Goal: Information Seeking & Learning: Learn about a topic

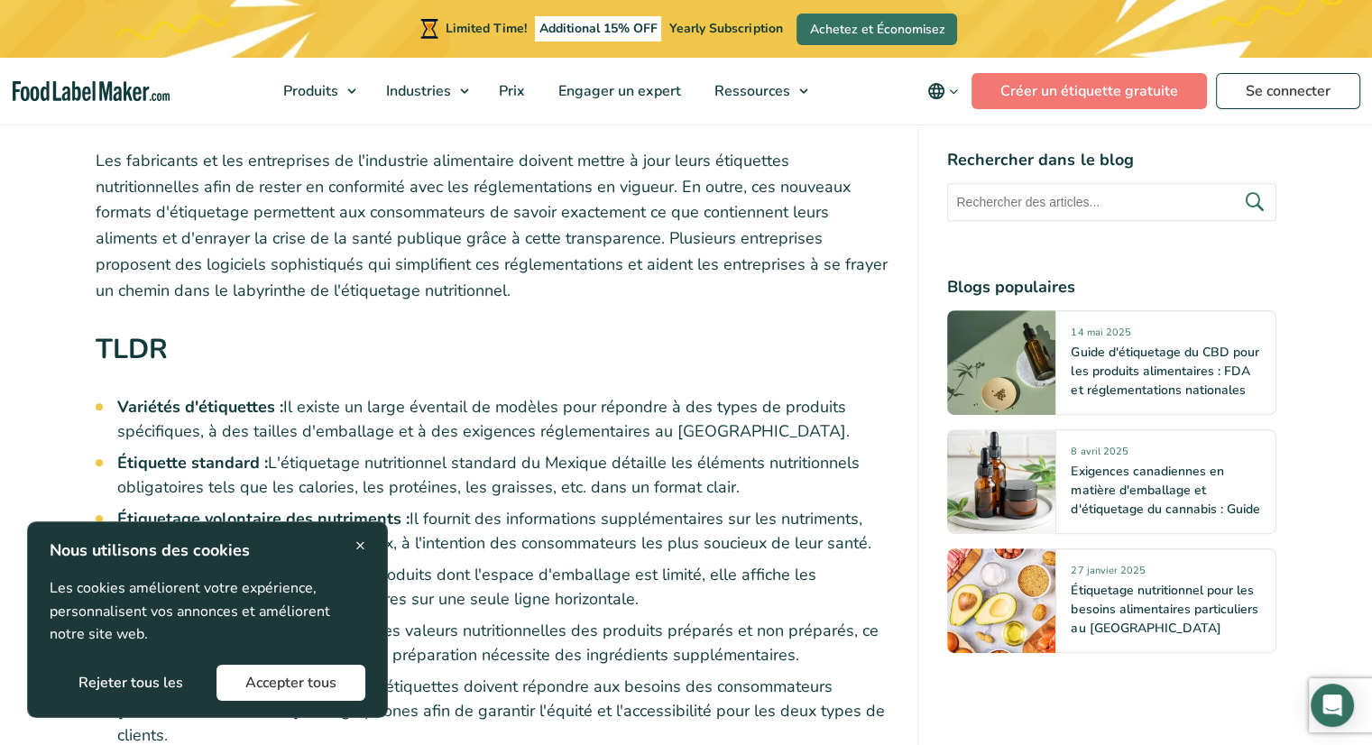
scroll to position [825, 0]
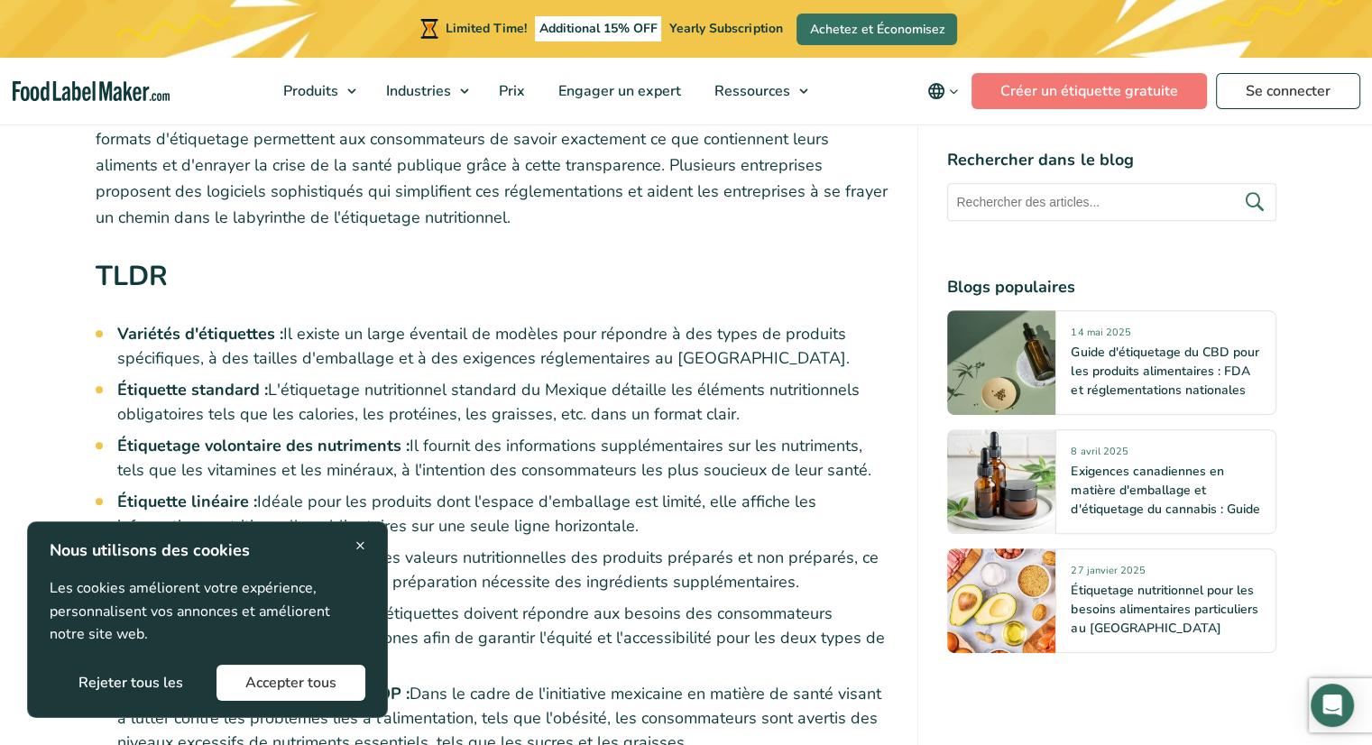
click at [353, 545] on div "× Nous utilisons des cookies Les cookies améliorent votre expérience, personnal…" at bounding box center [208, 619] width 316 height 162
click at [361, 544] on span "×" at bounding box center [360, 545] width 10 height 24
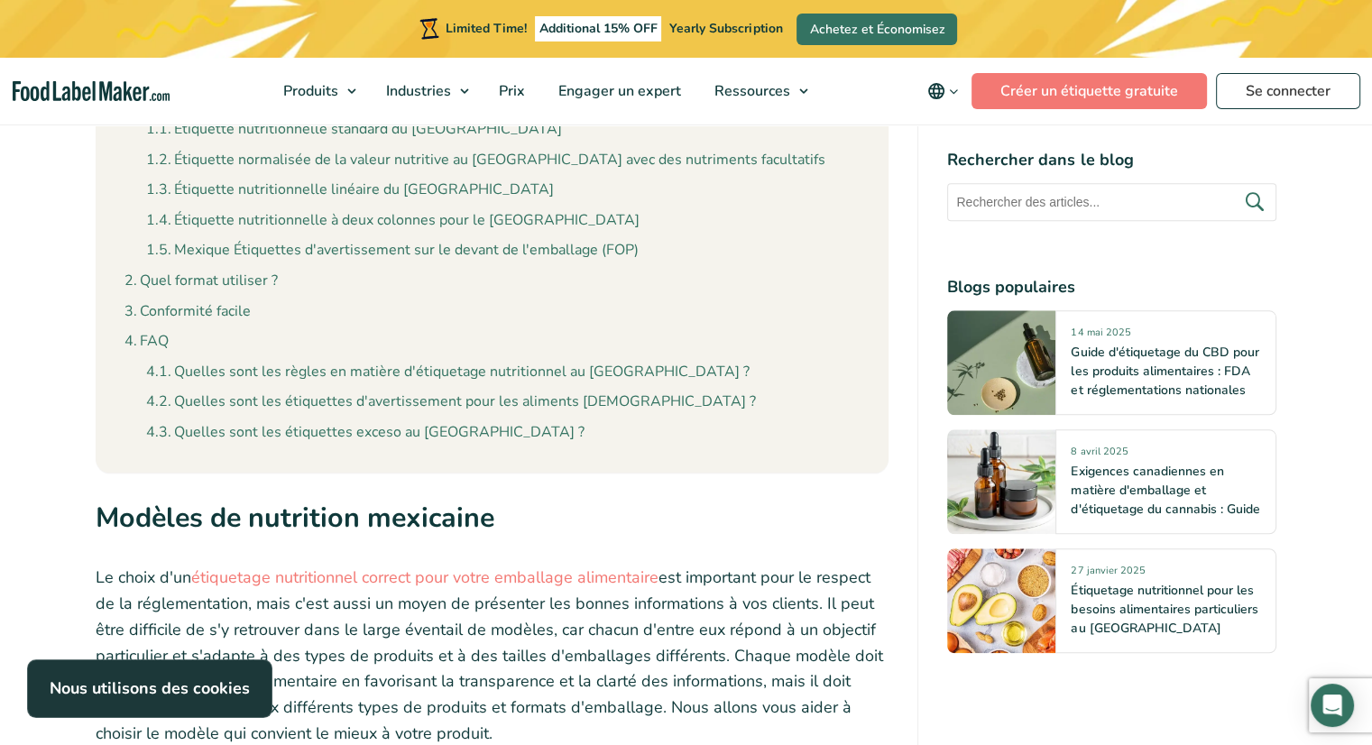
scroll to position [1741, 0]
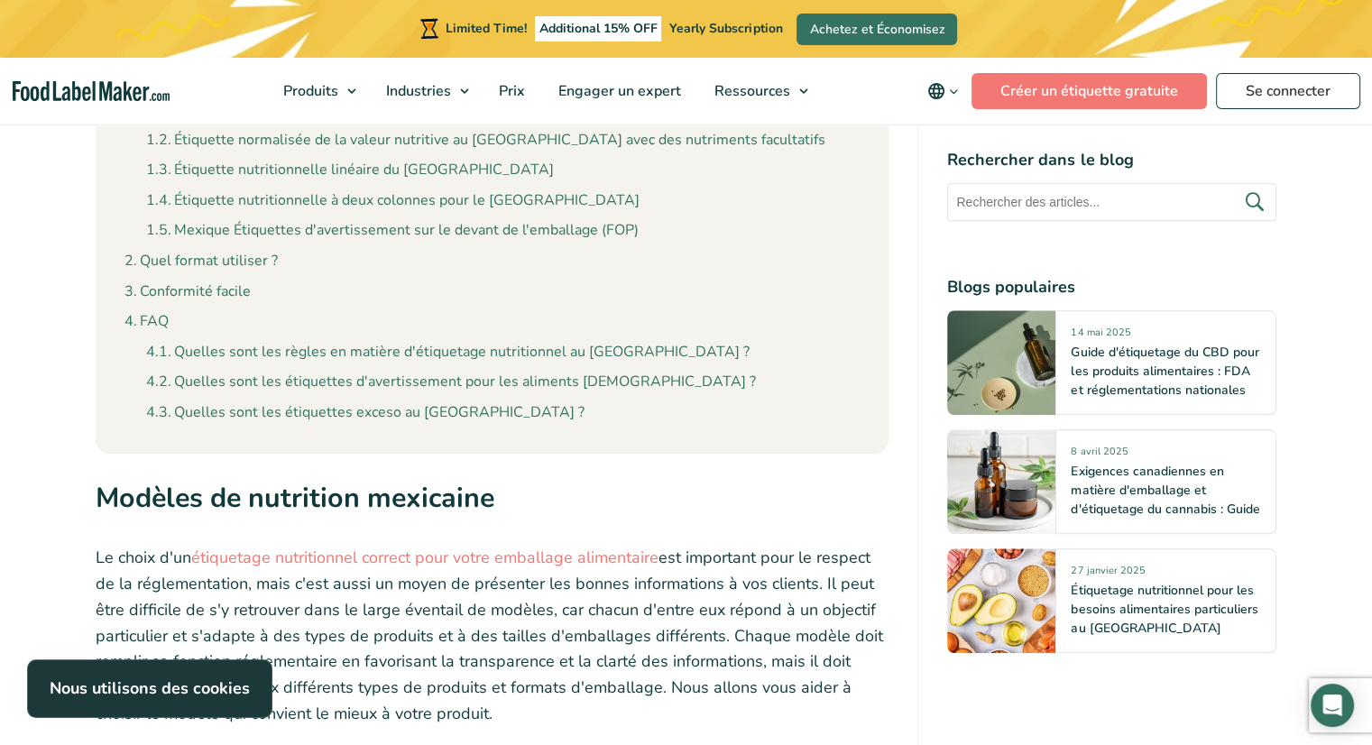
click at [72, 94] on img "main navigation" at bounding box center [91, 91] width 157 height 21
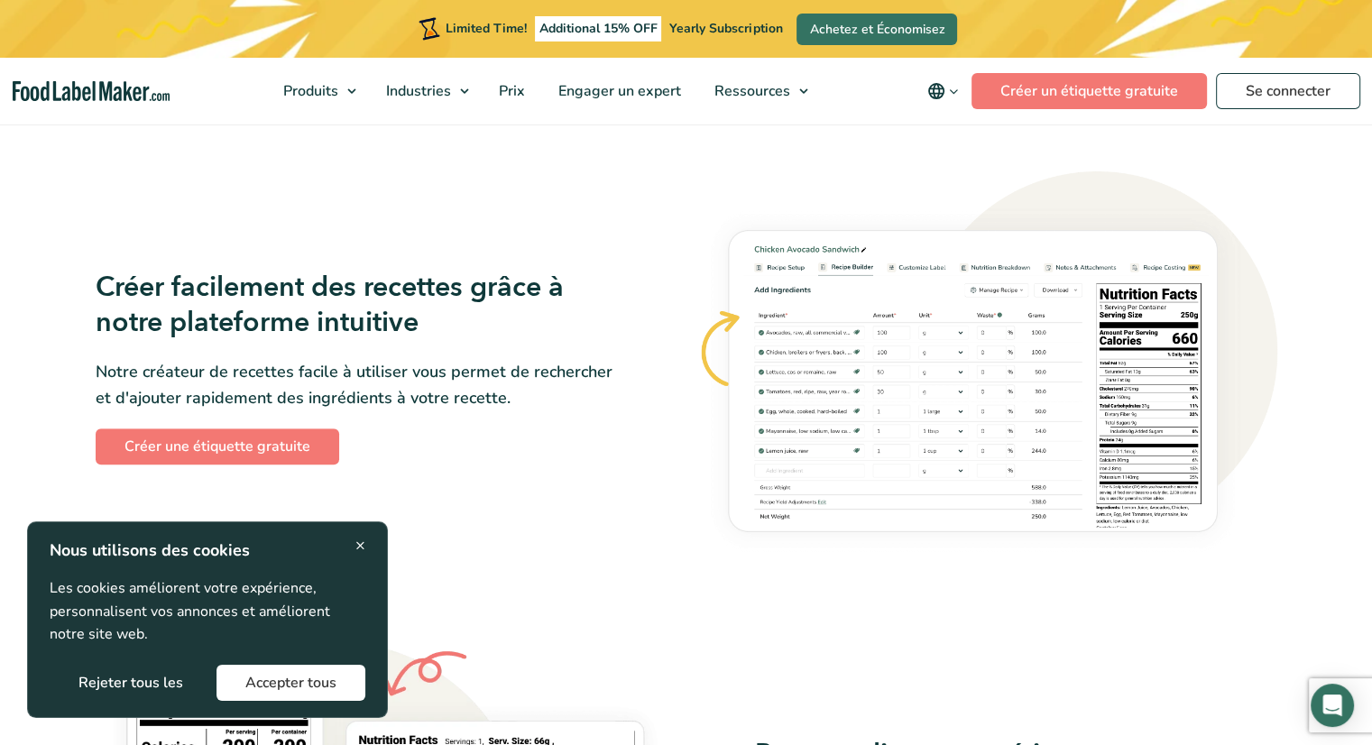
scroll to position [985, 0]
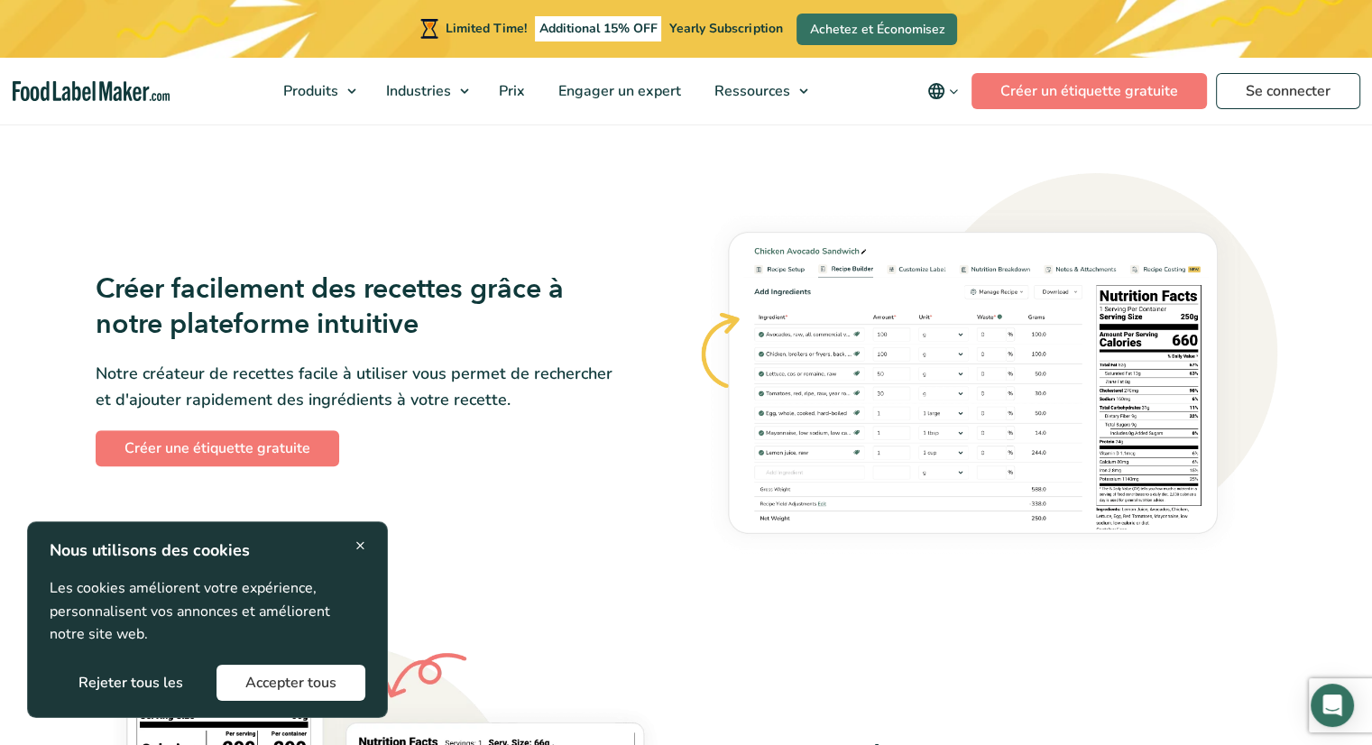
click at [361, 542] on span "×" at bounding box center [360, 545] width 10 height 24
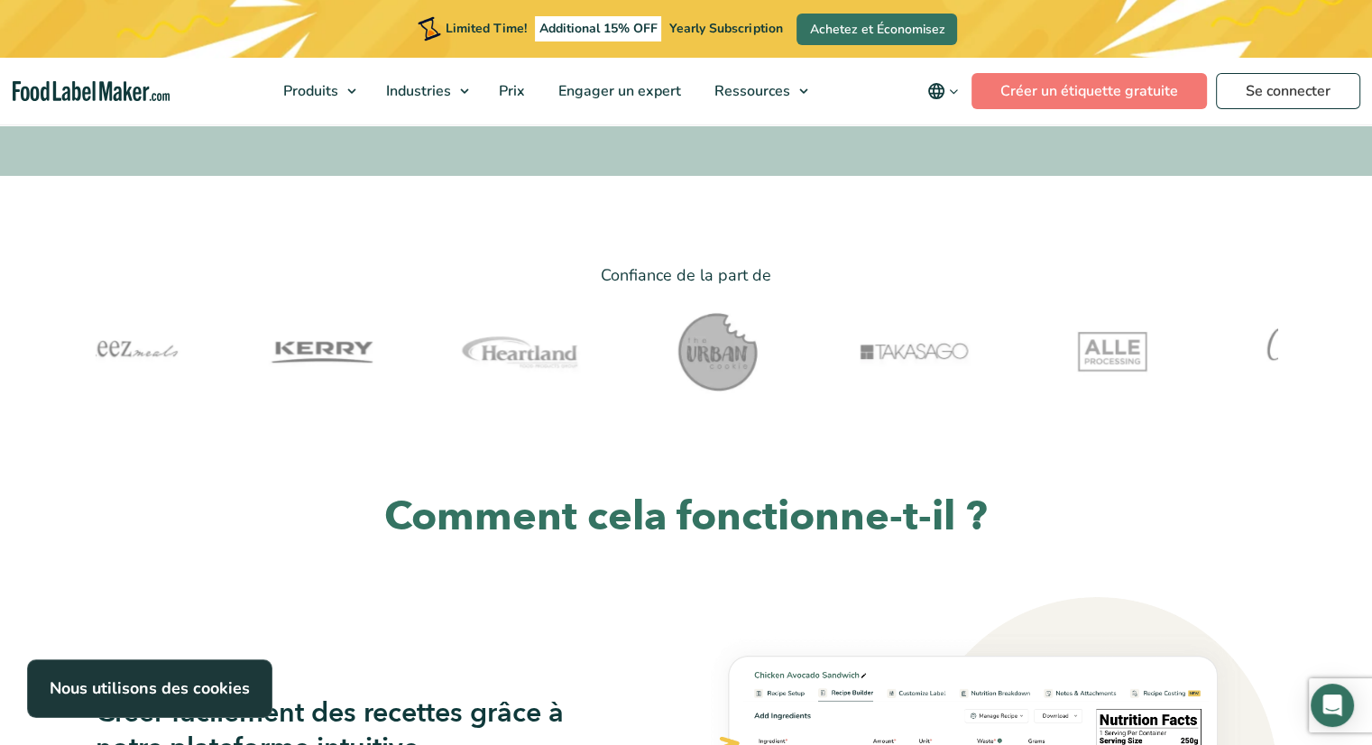
scroll to position [525, 0]
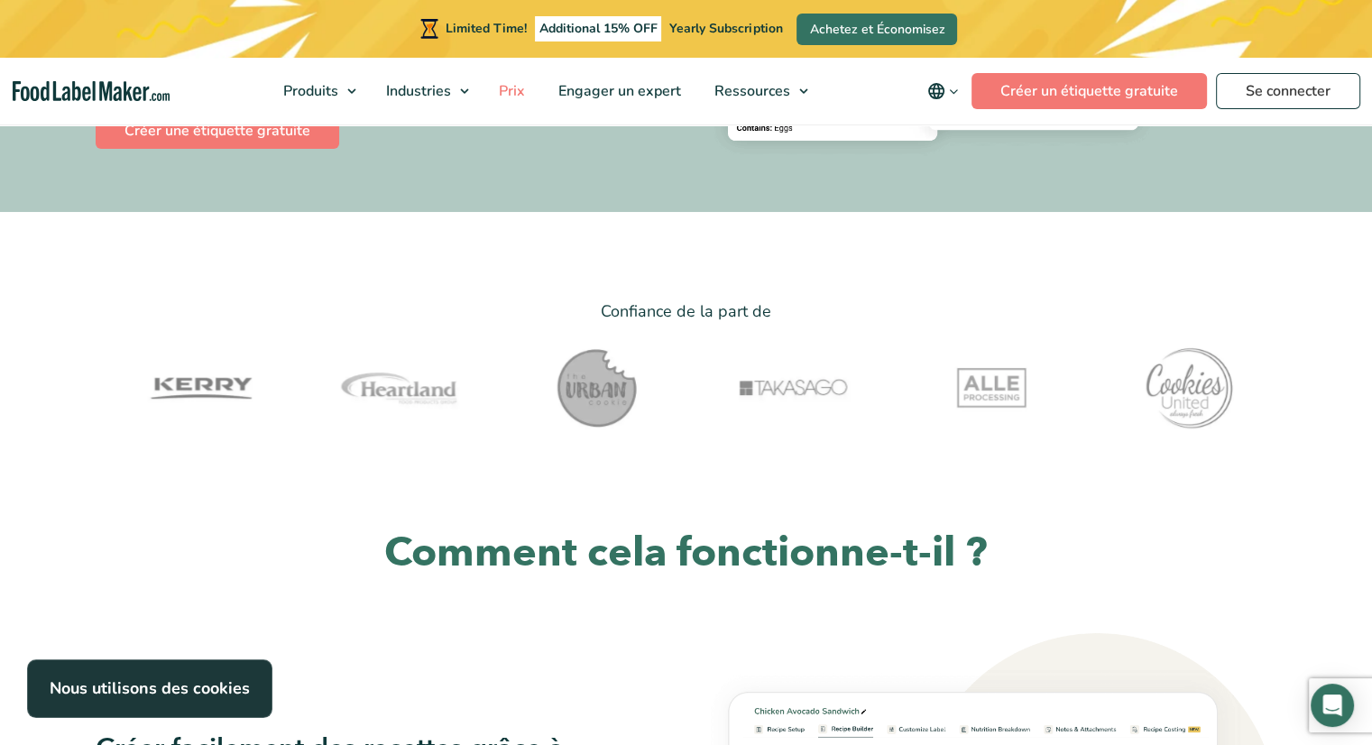
click at [507, 98] on span "Prix" at bounding box center [509, 91] width 33 height 20
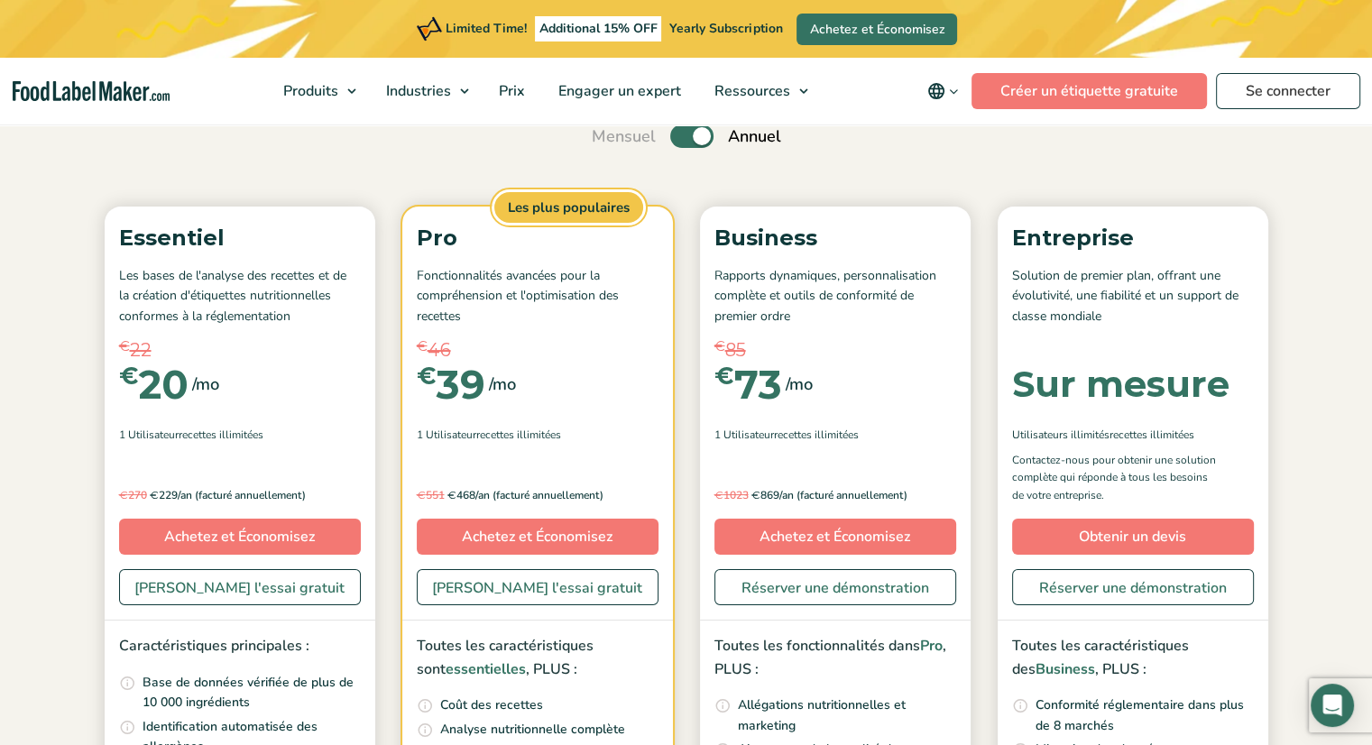
scroll to position [179, 0]
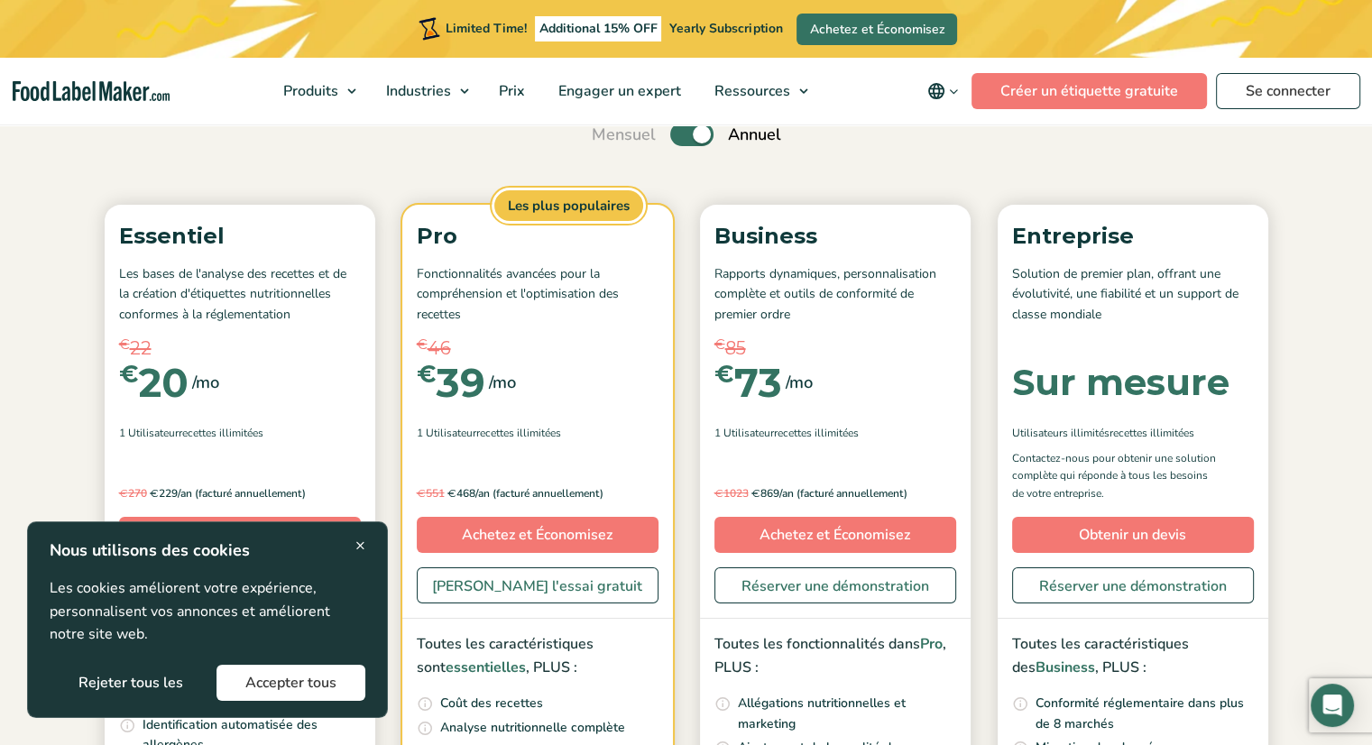
click at [360, 536] on span "×" at bounding box center [360, 545] width 10 height 24
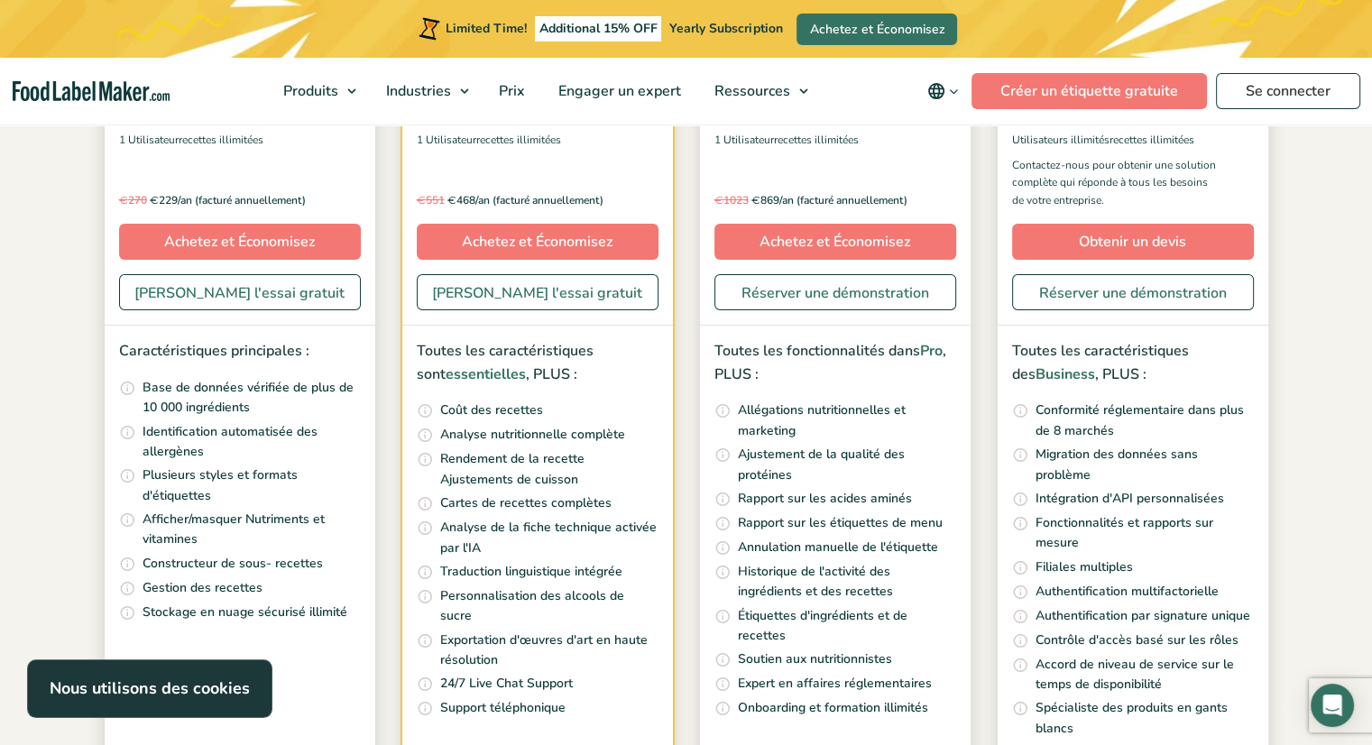
scroll to position [473, 0]
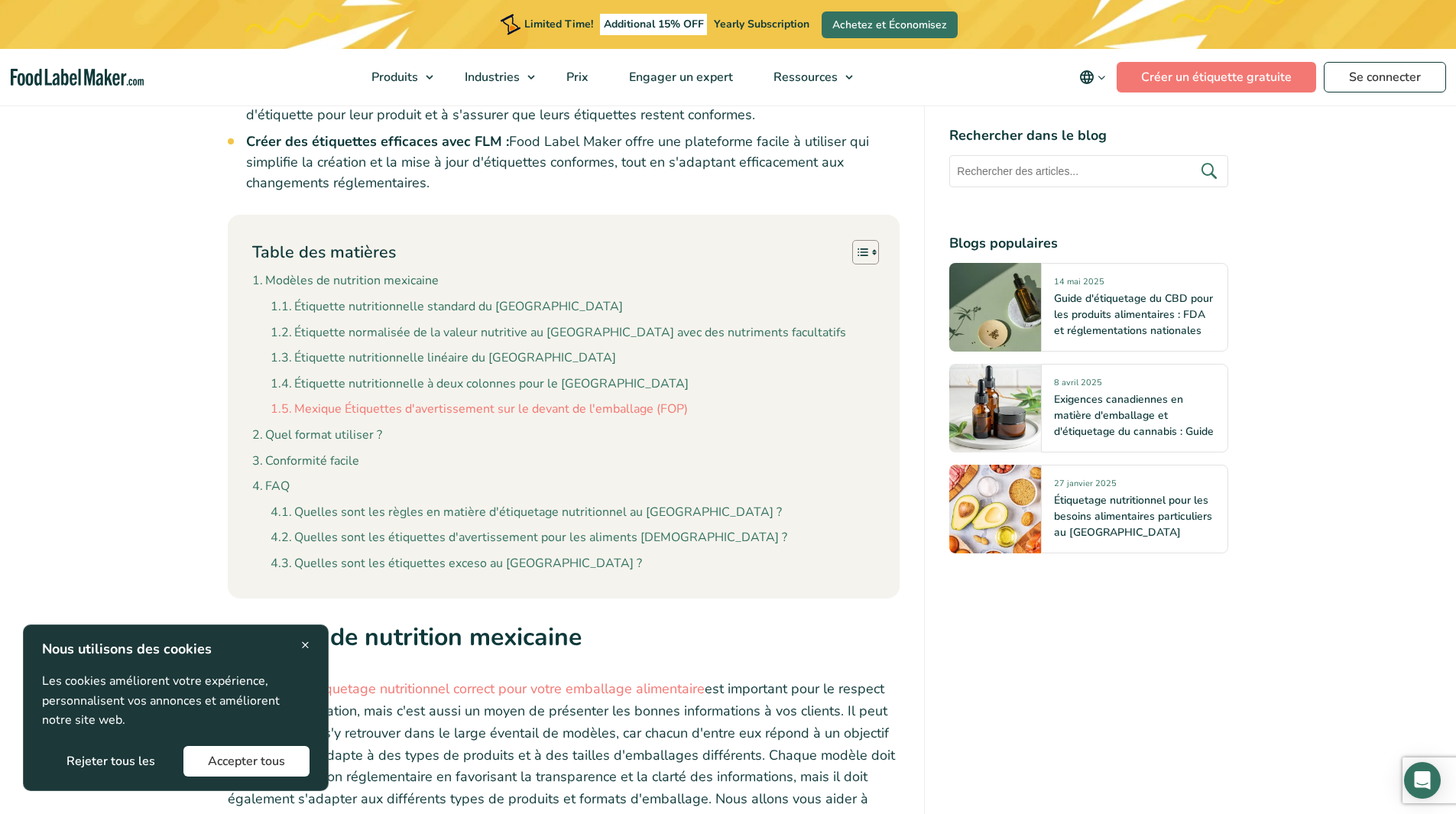
scroll to position [1299, 0]
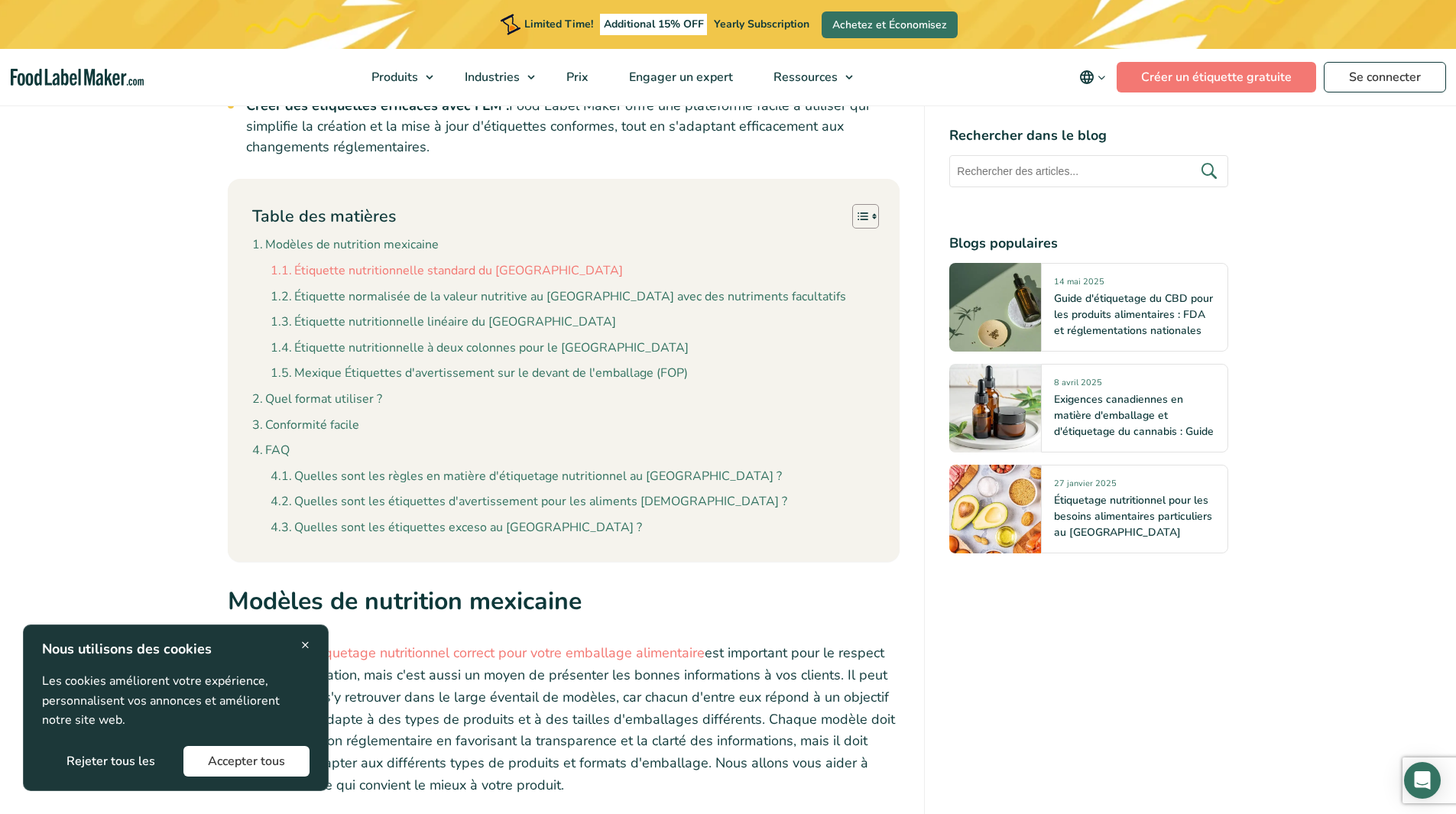
click at [477, 261] on link "Étiquette nutritionnelle standard du [GEOGRAPHIC_DATA]" at bounding box center [447, 270] width 353 height 19
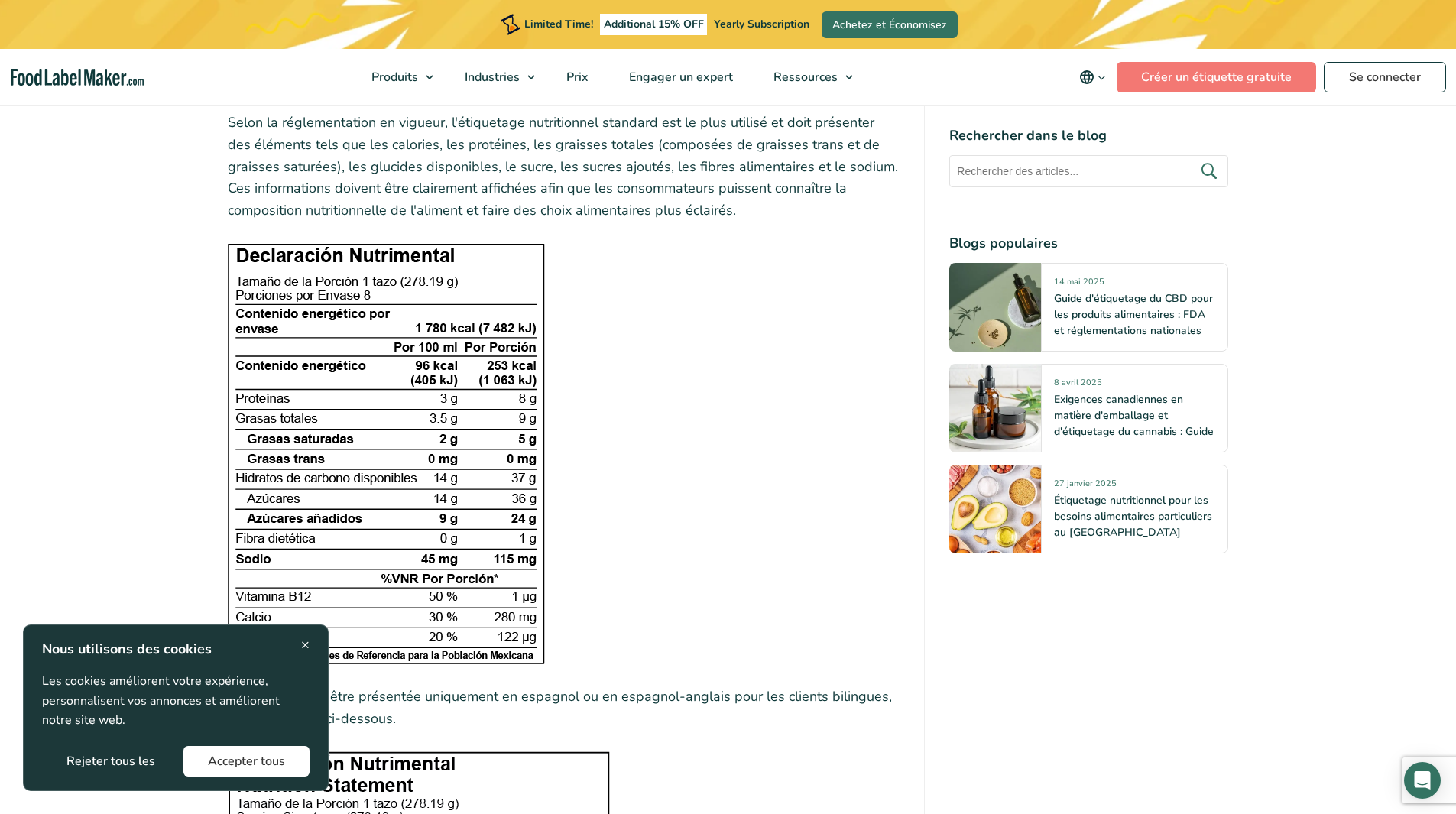
scroll to position [2084, 0]
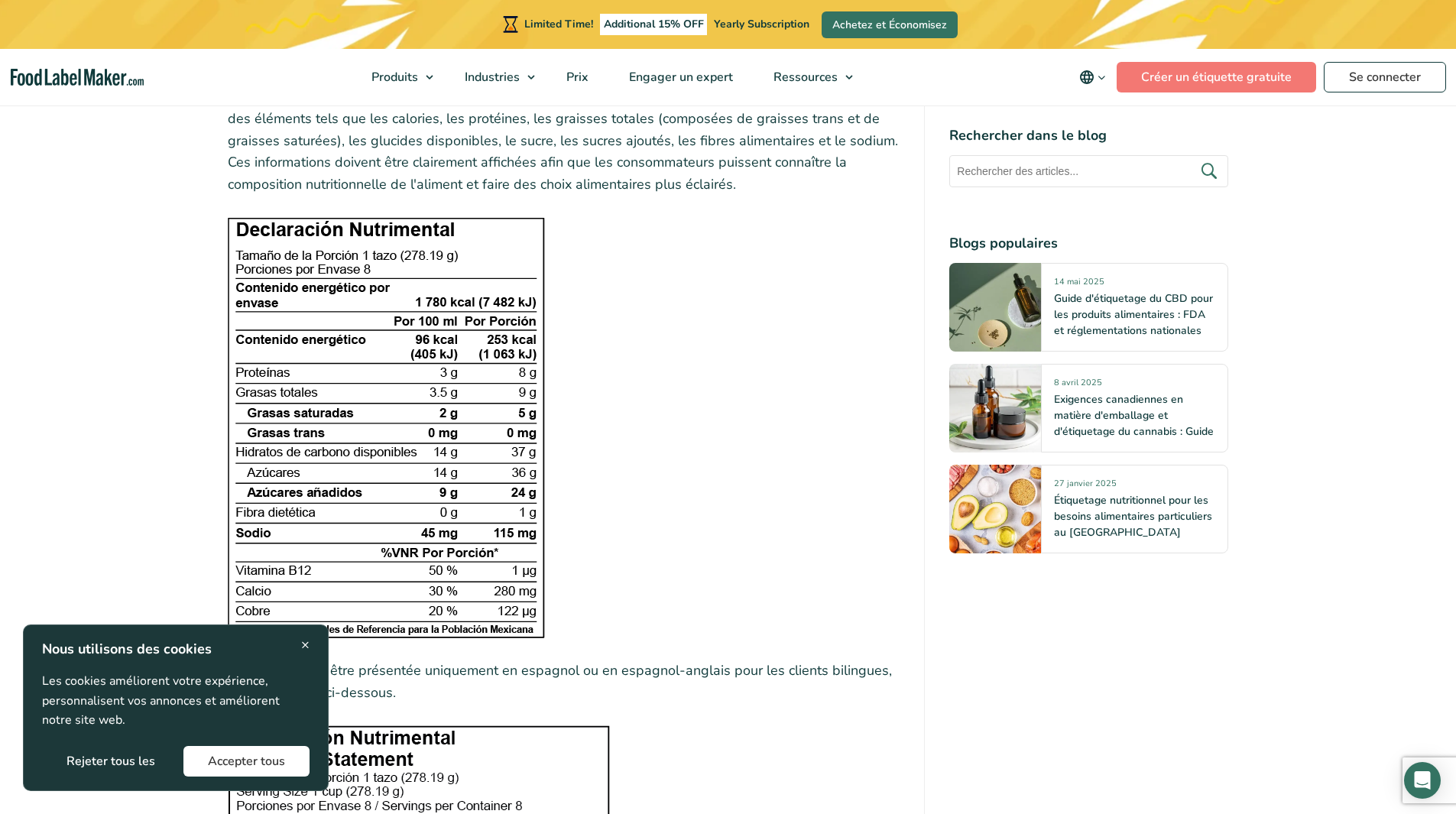
click at [125, 760] on button "Rejeter tous les" at bounding box center [111, 761] width 137 height 30
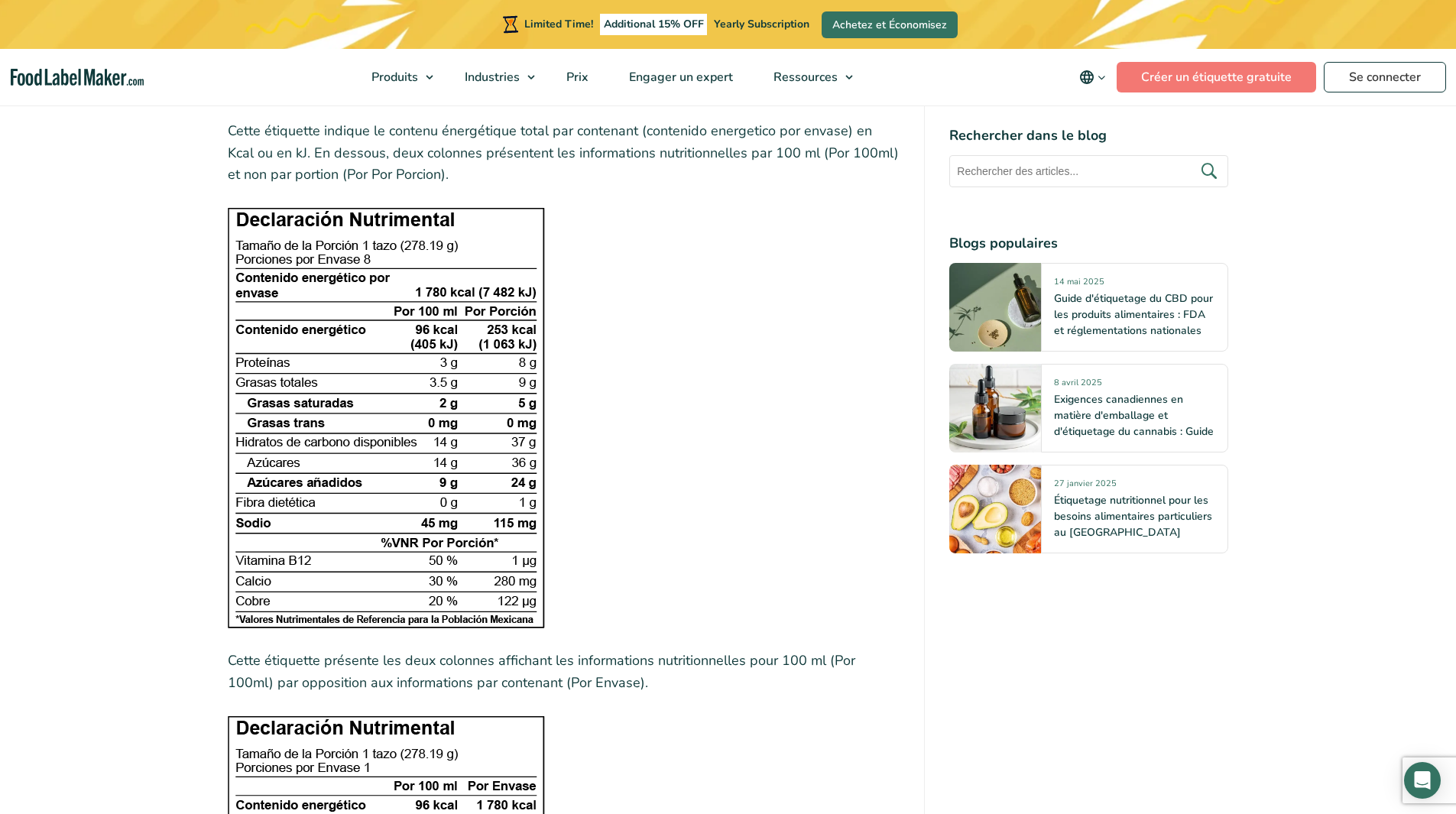
scroll to position [4681, 0]
